Goal: Subscribe to service/newsletter

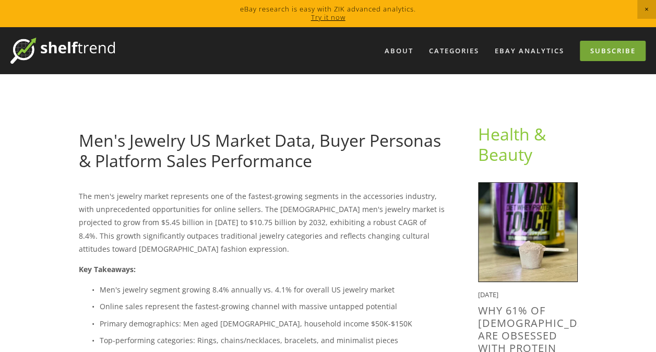
click at [604, 48] on link "Subscribe" at bounding box center [613, 51] width 66 height 20
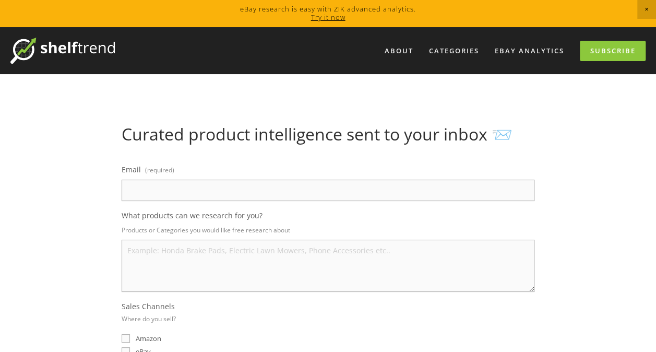
click at [148, 190] on input "Email (required)" at bounding box center [328, 190] width 413 height 21
type input "[PERSON_NAME][EMAIL_ADDRESS][PERSON_NAME][DOMAIN_NAME]"
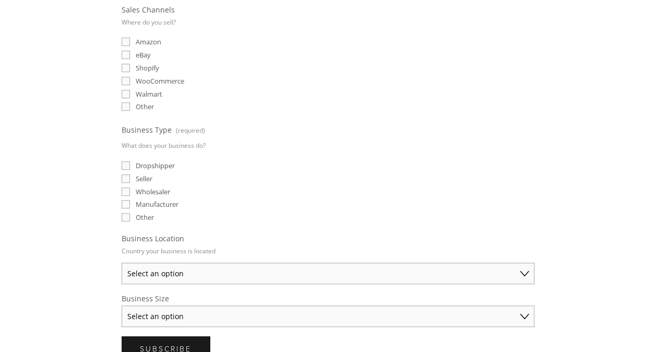
scroll to position [313, 0]
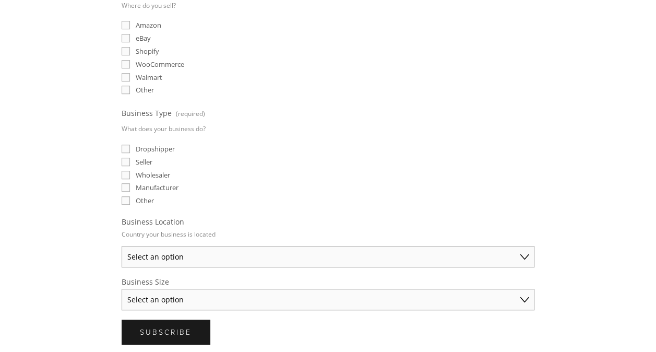
click at [125, 171] on input "Wholesaler" at bounding box center [126, 175] width 8 height 8
checkbox input "true"
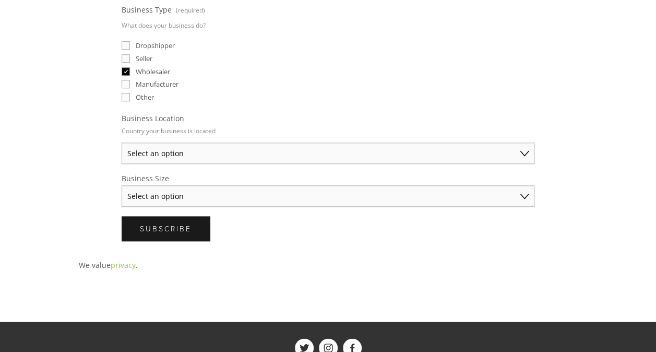
scroll to position [418, 0]
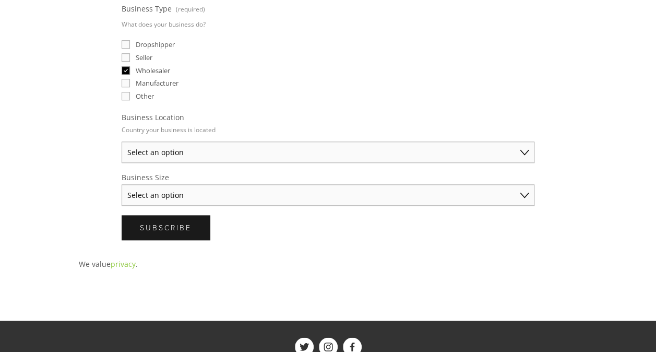
click at [174, 150] on select "Select an option [GEOGRAPHIC_DATA] [GEOGRAPHIC_DATA] [GEOGRAPHIC_DATA] [GEOGRAP…" at bounding box center [328, 151] width 413 height 21
select select "[GEOGRAPHIC_DATA]"
click at [122, 141] on select "Select an option [GEOGRAPHIC_DATA] [GEOGRAPHIC_DATA] [GEOGRAPHIC_DATA] [GEOGRAP…" at bounding box center [328, 151] width 413 height 21
click at [193, 189] on select "Select an option Solo Merchant (under $50K annual sales) Small Business ($50K -…" at bounding box center [328, 194] width 413 height 21
select select "Established Business (Over $250K annual sales)"
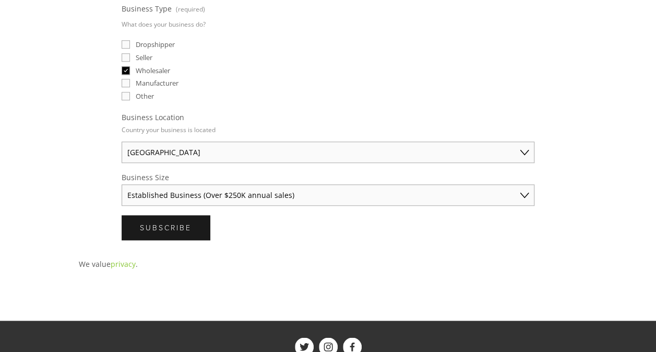
click at [122, 184] on select "Select an option Solo Merchant (under $50K annual sales) Small Business ($50K -…" at bounding box center [328, 194] width 413 height 21
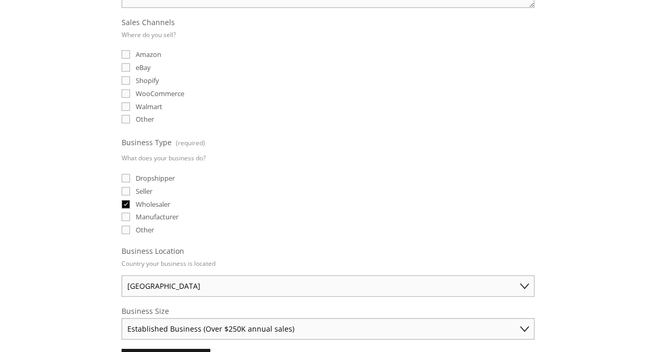
scroll to position [261, 0]
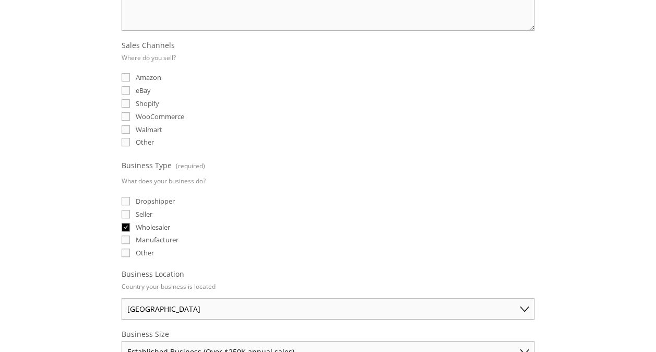
click at [125, 77] on input "Amazon" at bounding box center [126, 77] width 8 height 8
checkbox input "true"
click at [126, 138] on input "Other" at bounding box center [126, 142] width 8 height 8
checkbox input "true"
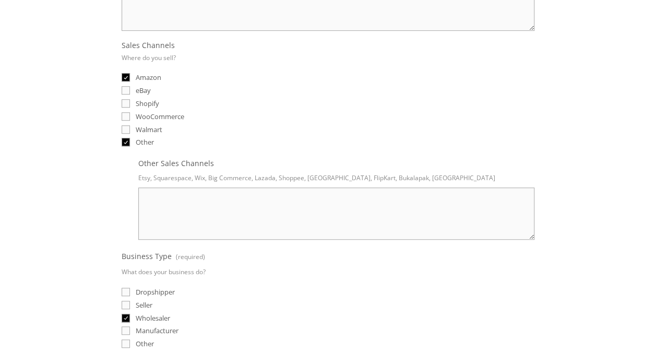
click at [163, 194] on textarea "Other Sales Channels" at bounding box center [336, 213] width 396 height 52
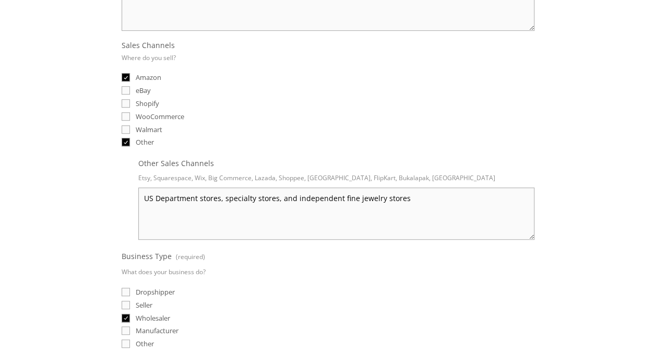
type textarea "US Department stores, specialty stores, and independent fine jewelry stores"
click at [313, 106] on fieldset "Sales Channels Where do you sell? Amazon eBay Shopify WooCommerce Walmart Other" at bounding box center [328, 94] width 413 height 109
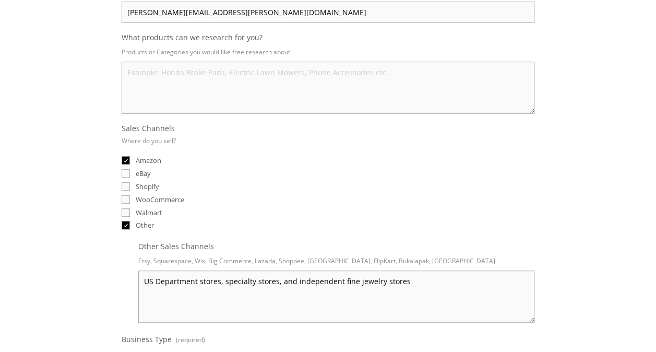
scroll to position [157, 0]
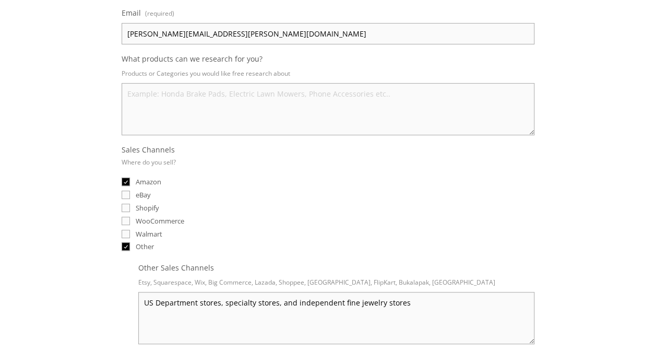
click at [154, 94] on textarea "What products can we research for you?" at bounding box center [328, 109] width 413 height 52
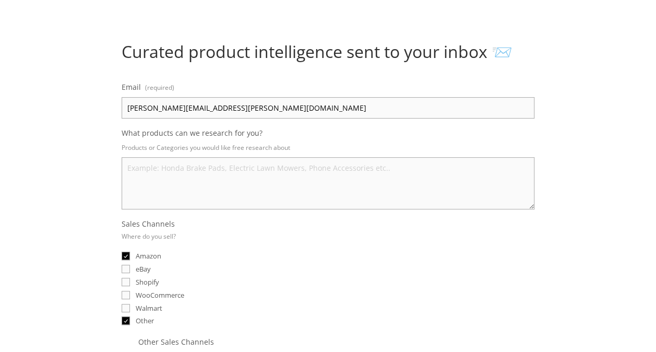
scroll to position [52, 0]
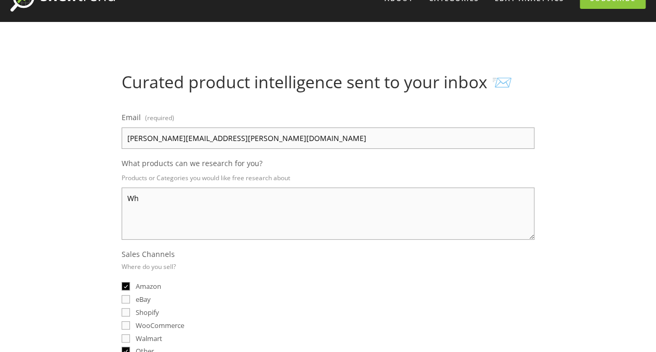
type textarea "W"
type textarea "B"
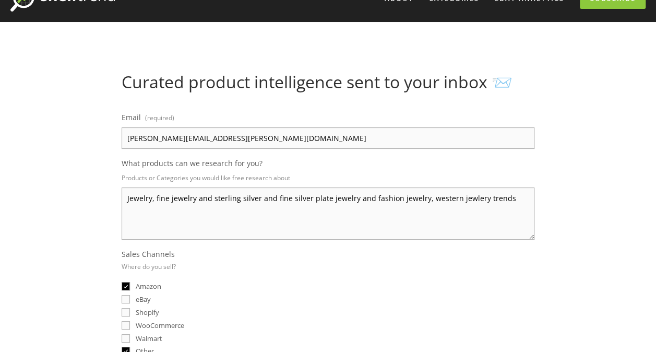
click at [211, 199] on textarea "Jewelry, fine jewelry and sterling silver and fine silver plate jewelry and fas…" at bounding box center [328, 213] width 413 height 52
click at [464, 193] on textarea "Jewelry, Men's and Women's jewelry sterling silver and fine silver plate jewelr…" at bounding box center [328, 213] width 413 height 52
click at [226, 197] on textarea "Jewelry, Men's and Women's and Men's and Women's western jewlery trends" at bounding box center [328, 213] width 413 height 52
click at [338, 198] on textarea "Jewelry, Men's and Women's sterling silver on trend and fine jewlery and Men's …" at bounding box center [328, 213] width 413 height 52
click at [485, 194] on textarea "Jewelry, Men's and Women's sterling silver on trend and fine jewelry and Men's …" at bounding box center [328, 213] width 413 height 52
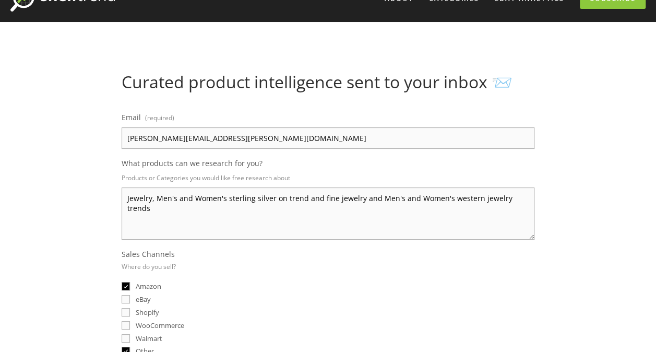
type textarea "Jewelry, Men's and Women's sterling silver on trend and fine jewelry and Men's …"
click at [309, 269] on fieldset "Sales Channels Where do you sell? Amazon eBay Shopify WooCommerce Walmart Other" at bounding box center [328, 303] width 413 height 109
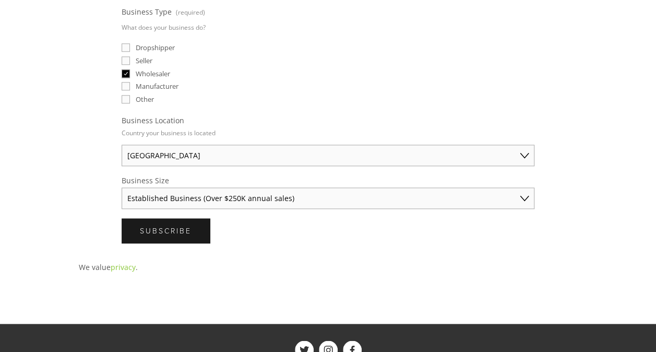
scroll to position [522, 0]
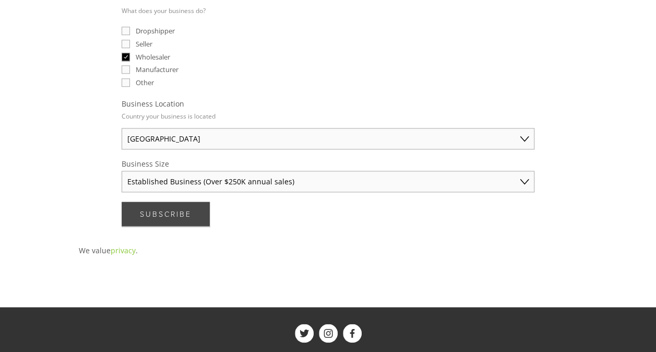
click at [180, 209] on span "Subscribe" at bounding box center [166, 214] width 52 height 10
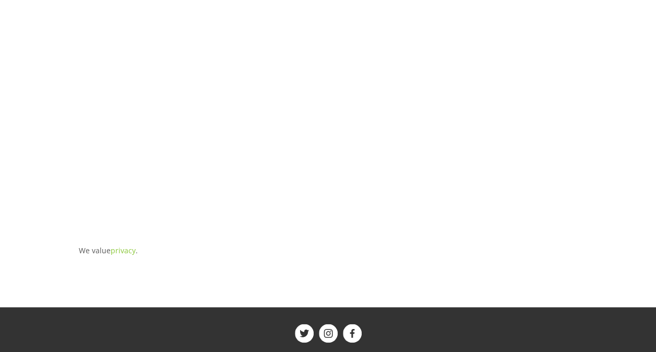
scroll to position [21, 0]
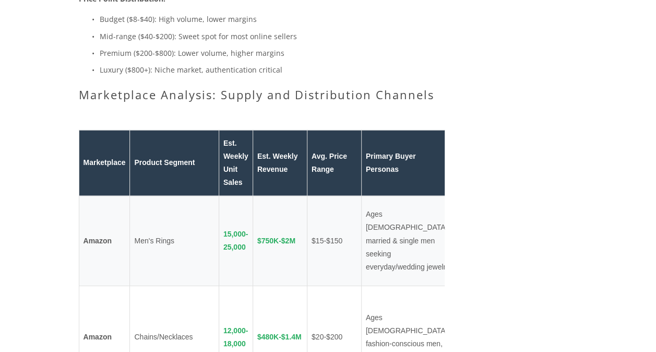
scroll to position [1357, 0]
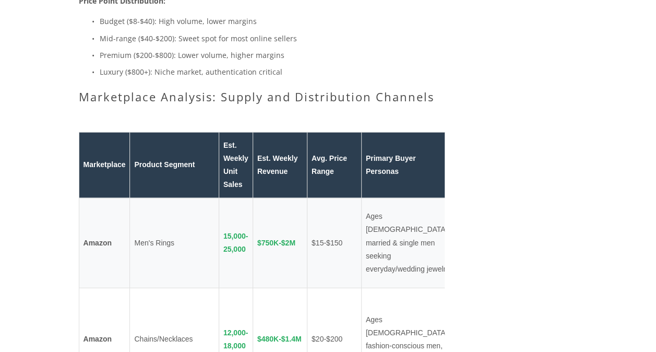
click at [383, 158] on th "Primary Buyer Personas" at bounding box center [407, 165] width 93 height 66
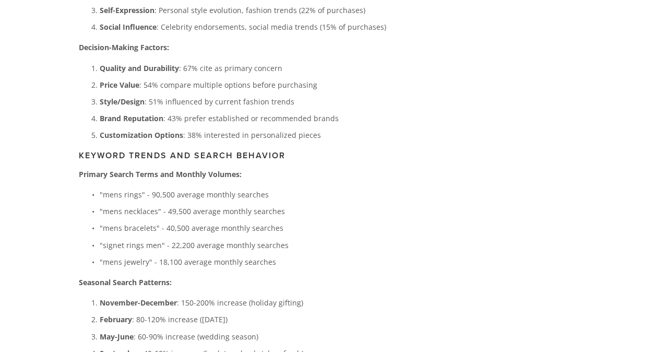
scroll to position [3131, 0]
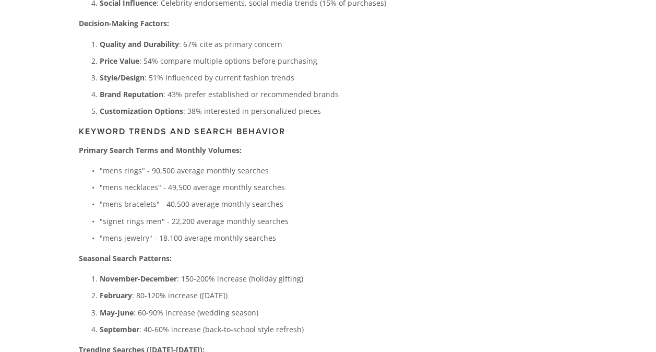
click at [327, 214] on p ""signet rings men" - 22,200 average monthly searches" at bounding box center [272, 220] width 345 height 13
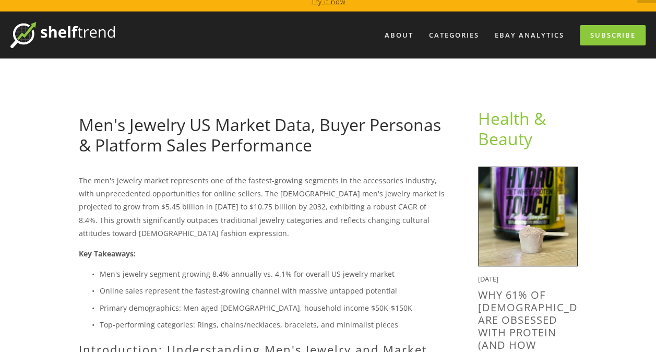
scroll to position [0, 0]
